Goal: Use online tool/utility: Utilize a website feature to perform a specific function

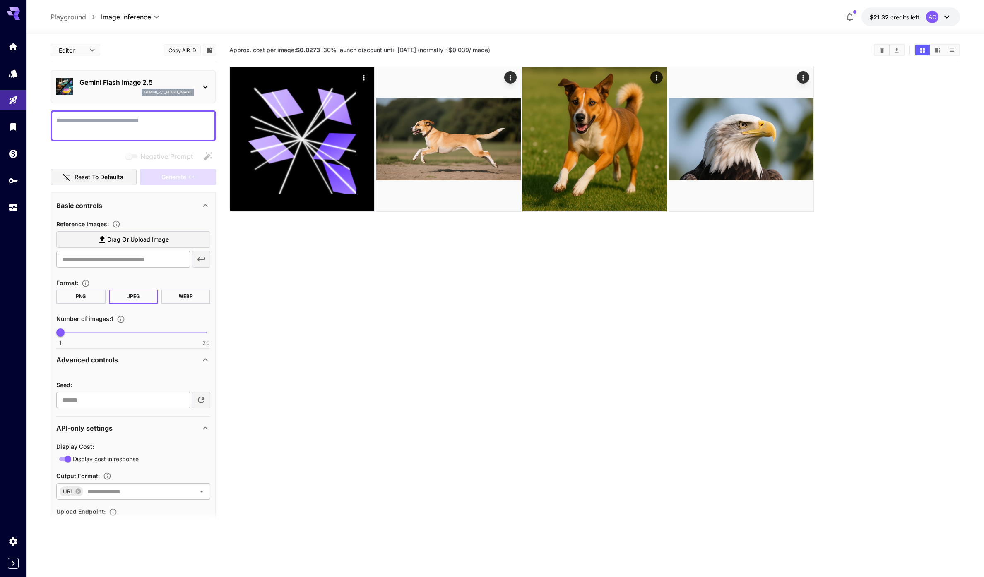
click at [305, 322] on section "Approx. cost per image: $0.0273 · 30% launch discount until [DATE] (normally ~$…" at bounding box center [594, 329] width 731 height 577
click at [435, 379] on section "Approx. cost per image: $0.0273 · 30% launch discount until [DATE] (normally ~$…" at bounding box center [594, 329] width 731 height 577
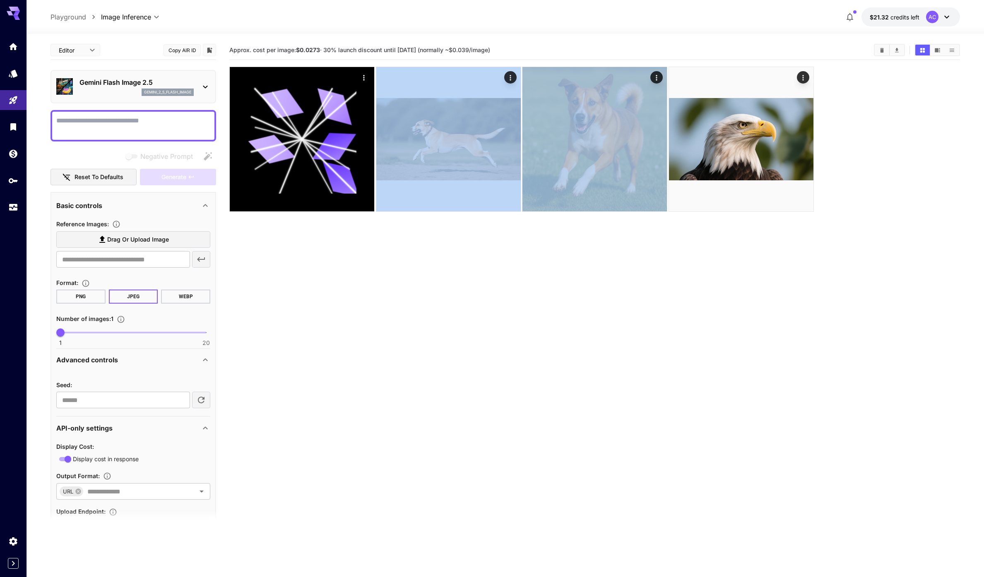
click at [435, 379] on section "Approx. cost per image: $0.0273 · 30% launch discount until [DATE] (normally ~$…" at bounding box center [594, 329] width 731 height 577
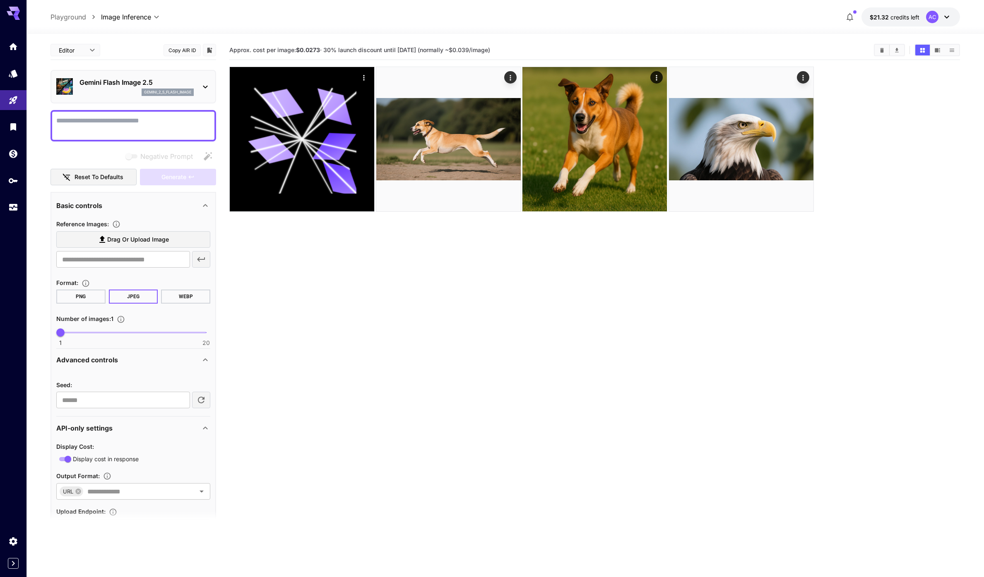
click at [509, 360] on section "Approx. cost per image: $0.0273 · 30% launch discount until [DATE] (normally ~$…" at bounding box center [594, 329] width 731 height 577
click at [533, 348] on section "Approx. cost per image: $0.0273 · 30% launch discount until [DATE] (normally ~$…" at bounding box center [594, 329] width 731 height 577
click at [17, 75] on icon "Models" at bounding box center [14, 71] width 9 height 8
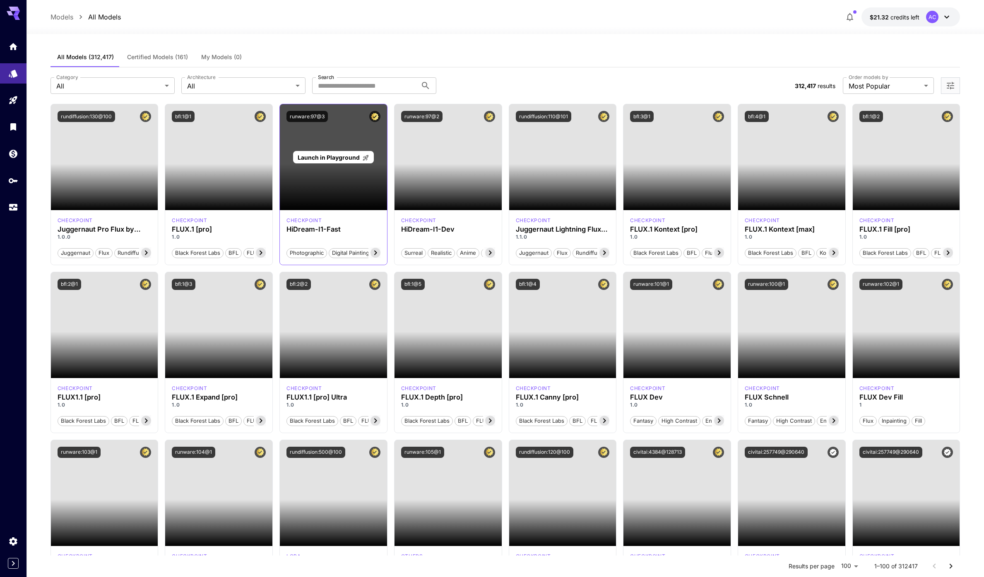
click at [335, 187] on div "Launch in Playground" at bounding box center [333, 157] width 107 height 106
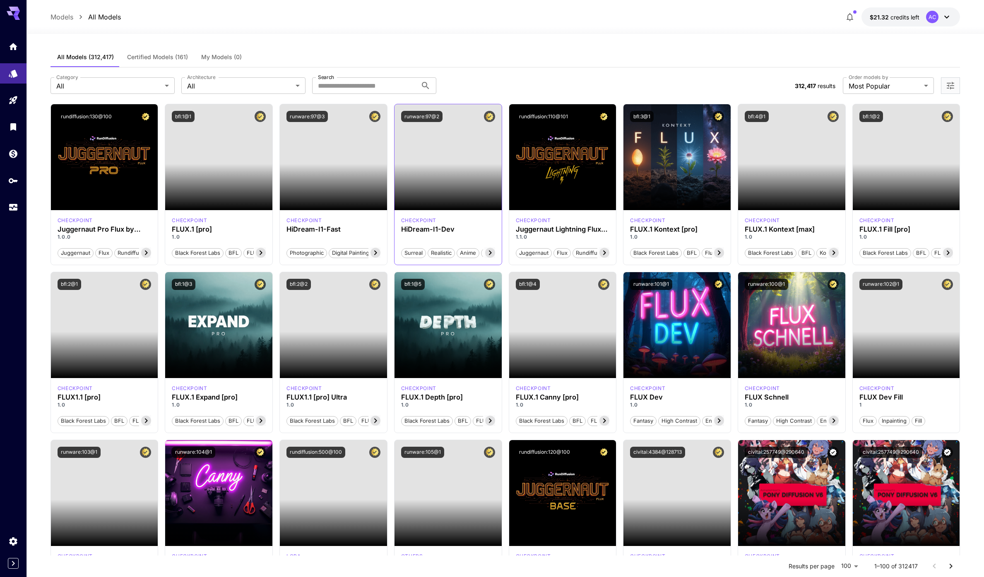
click at [490, 253] on icon at bounding box center [489, 253] width 3 height 5
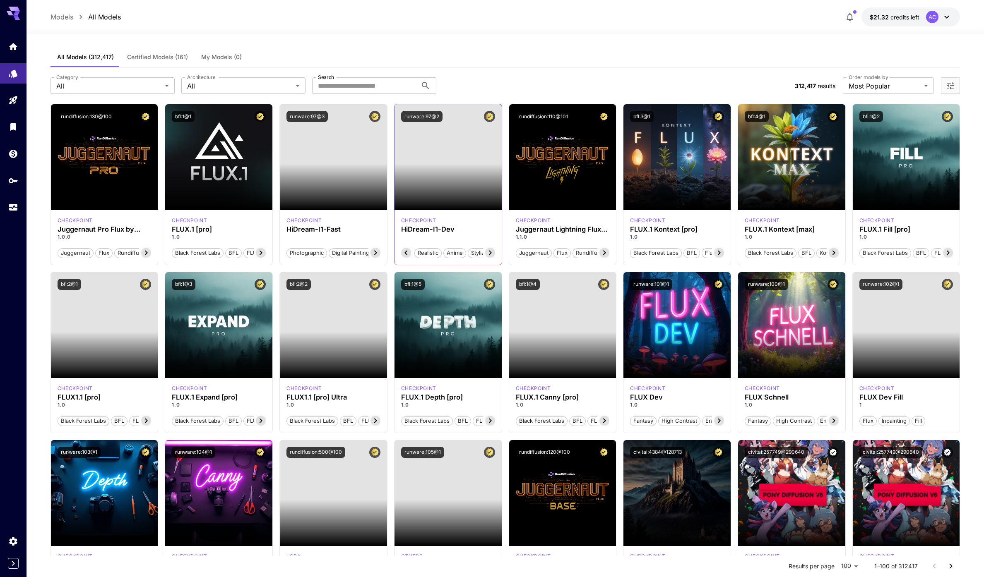
click at [490, 253] on icon at bounding box center [489, 253] width 3 height 5
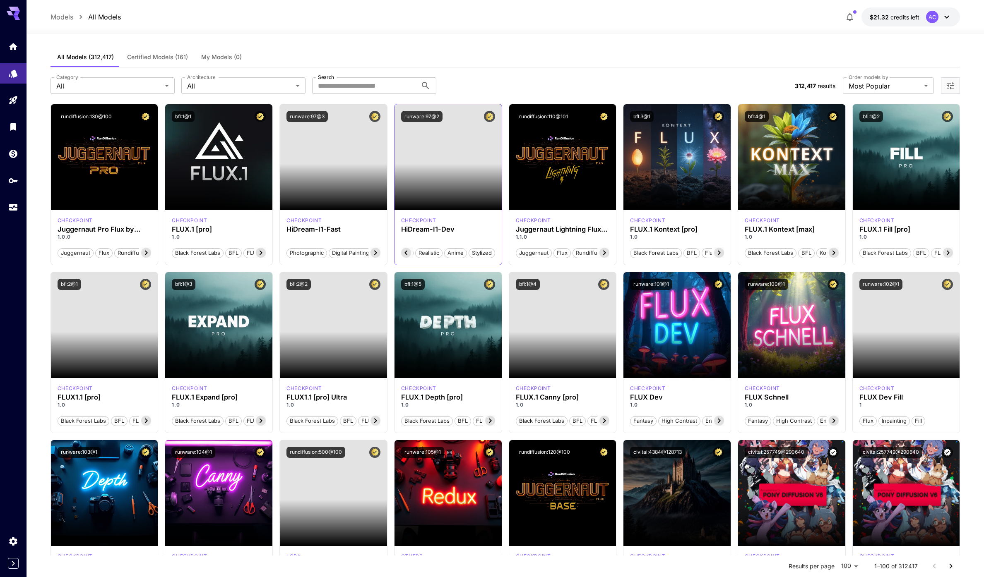
scroll to position [0, 25]
click at [490, 253] on span "Stylized" at bounding box center [482, 253] width 26 height 8
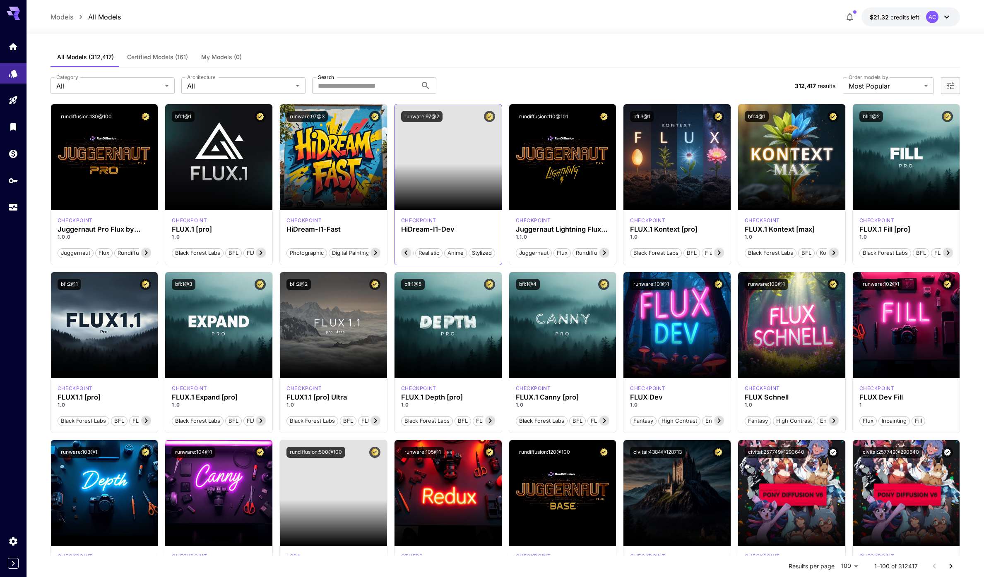
click at [490, 116] on icon "Certified Model – Vetted for best performance and includes a commercial license." at bounding box center [490, 116] width 8 height 7
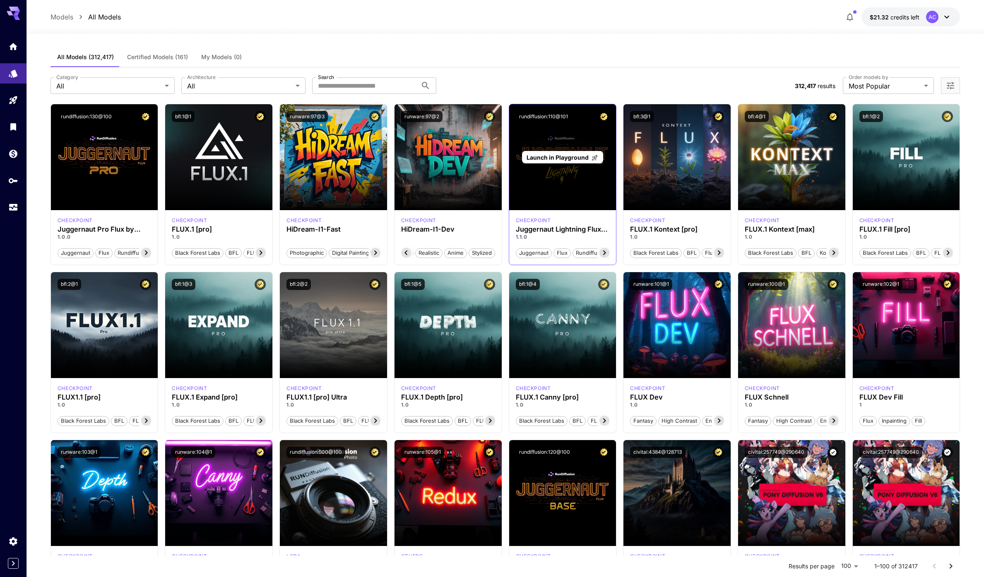
click at [537, 145] on div "Launch in Playground" at bounding box center [562, 157] width 107 height 106
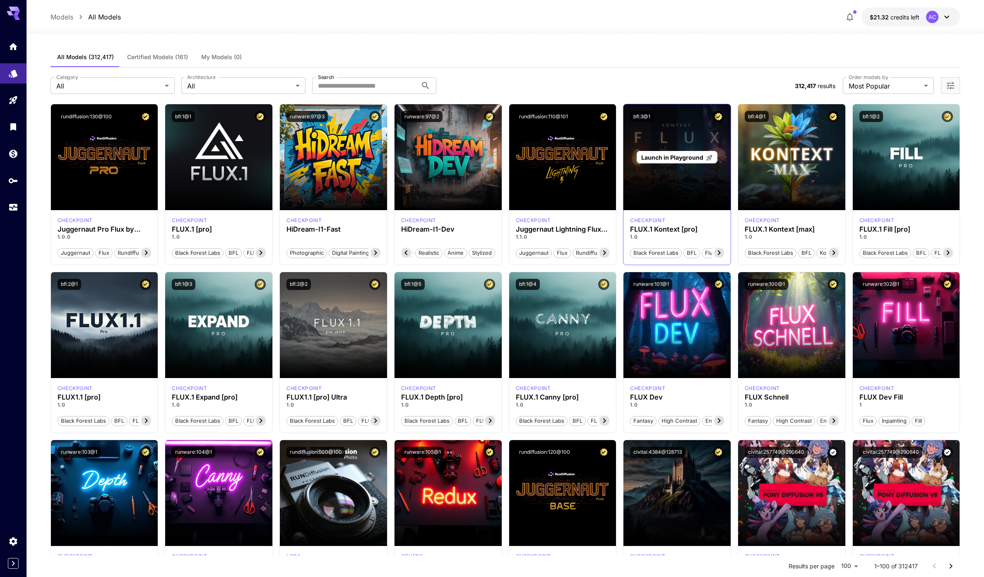
click at [679, 166] on div "Launch in Playground" at bounding box center [676, 157] width 107 height 106
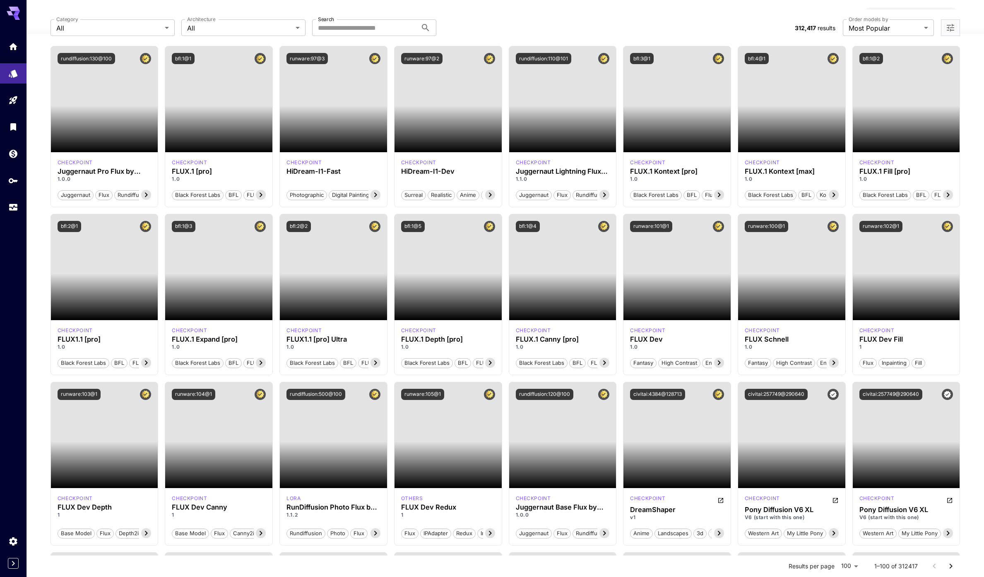
scroll to position [0, 0]
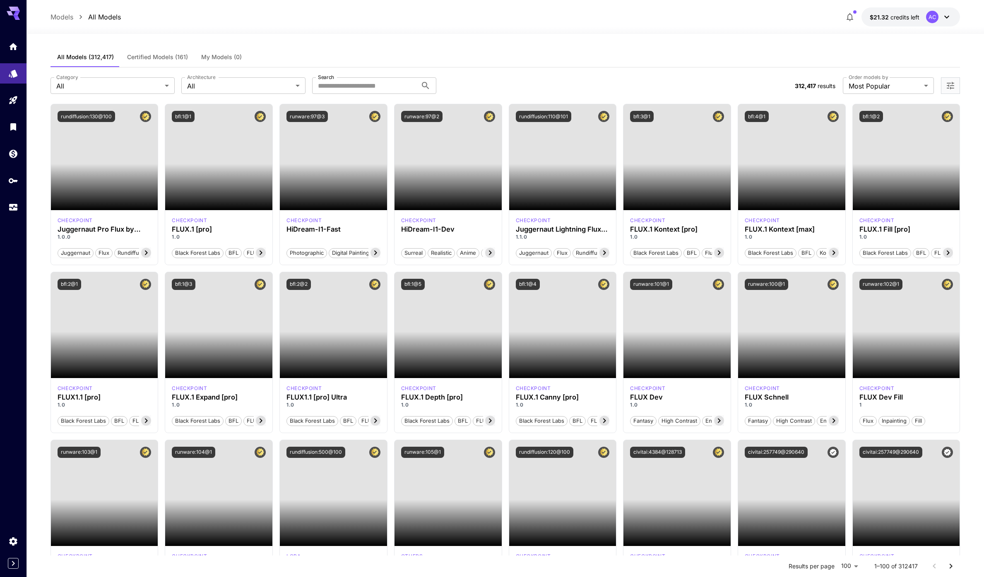
click at [528, 74] on div "**********" at bounding box center [505, 85] width 909 height 36
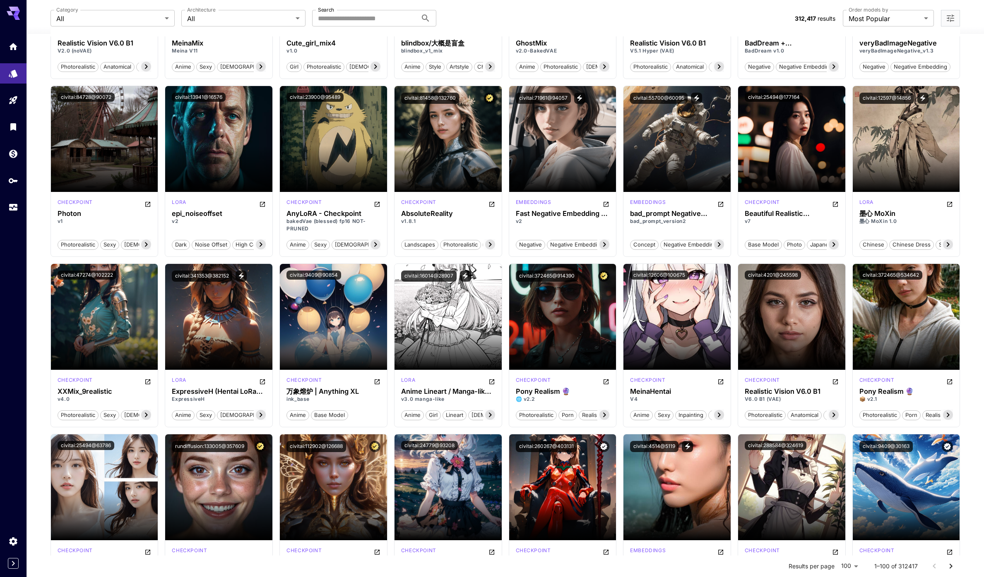
scroll to position [1793, 0]
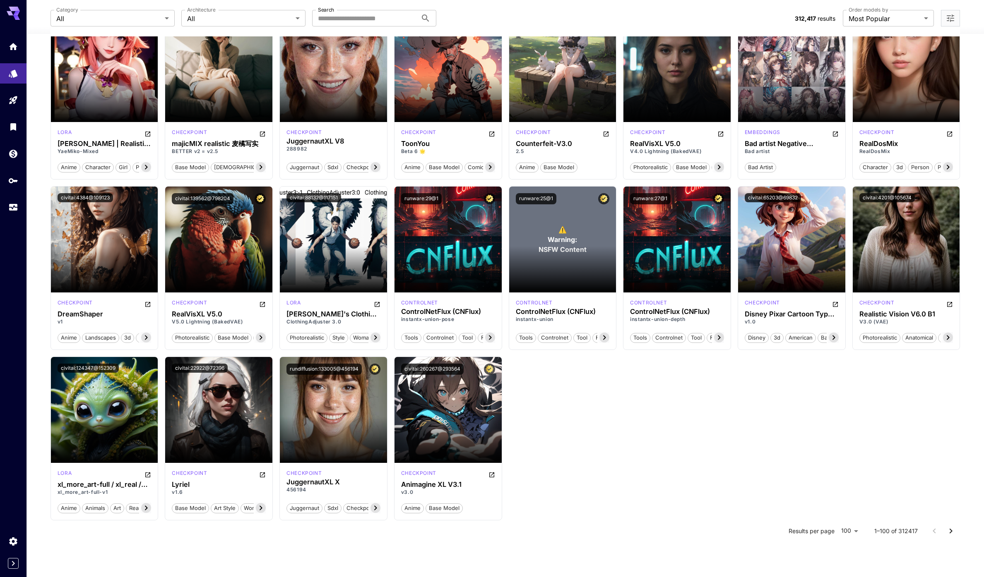
click at [543, 255] on section at bounding box center [562, 269] width 107 height 46
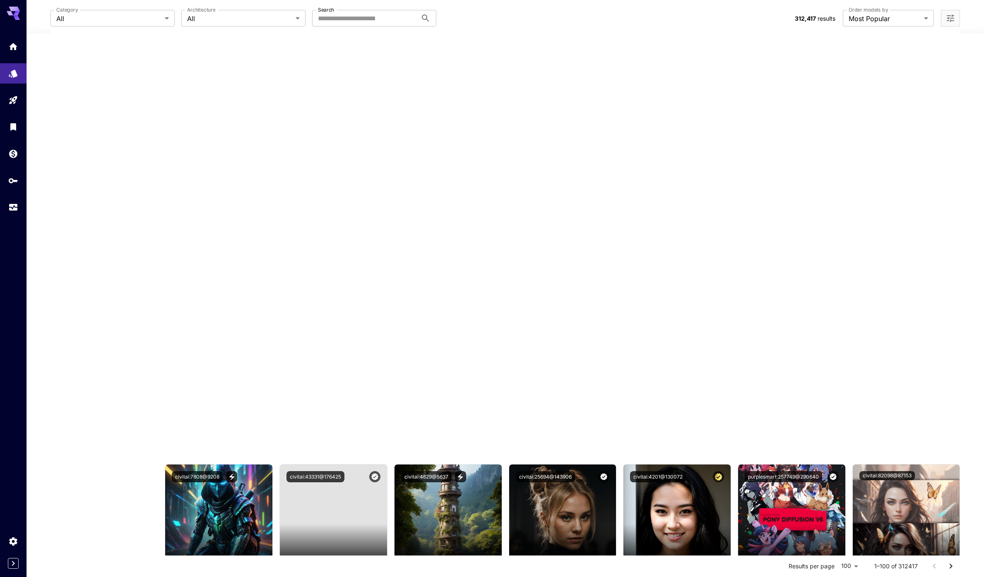
scroll to position [0, 0]
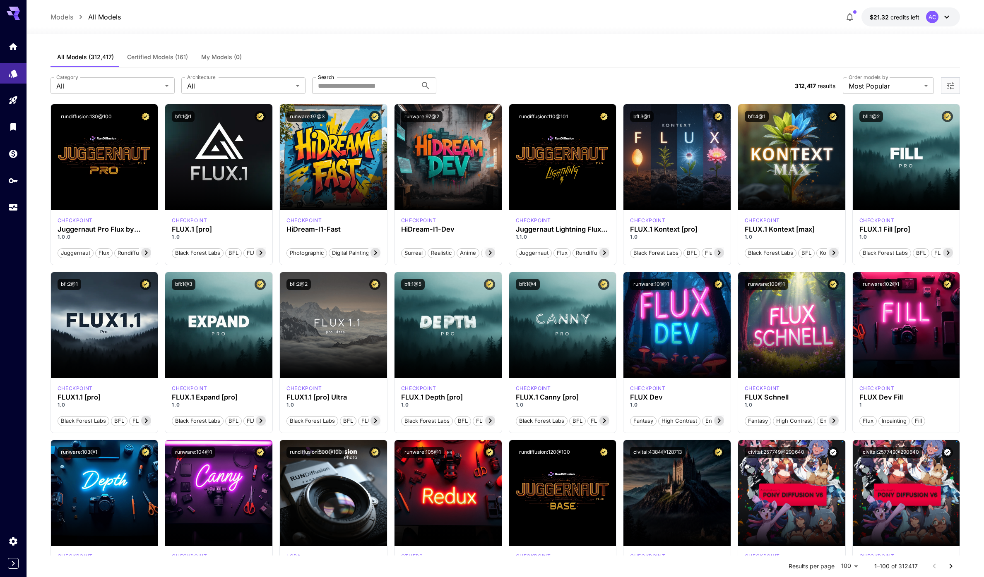
click at [461, 50] on div "All Models (312,417) Certified Models (161) My Models (0)" at bounding box center [505, 57] width 909 height 20
click at [537, 84] on div "Category All *** Category Architecture All *** Architecture Search Search" at bounding box center [420, 85] width 738 height 17
click at [317, 48] on div "All Models (312,417) Certified Models (161) My Models (0)" at bounding box center [505, 57] width 909 height 20
